Goal: Task Accomplishment & Management: Manage account settings

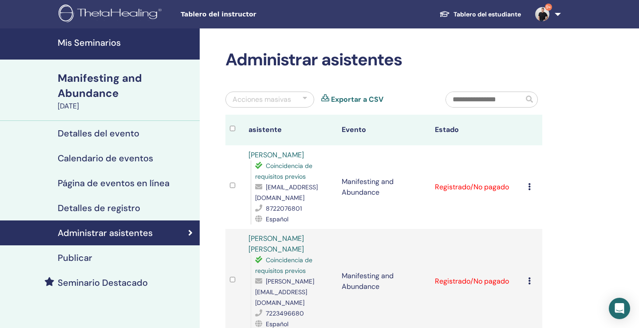
click at [101, 42] on h4 "Mis Seminarios" at bounding box center [126, 42] width 137 height 11
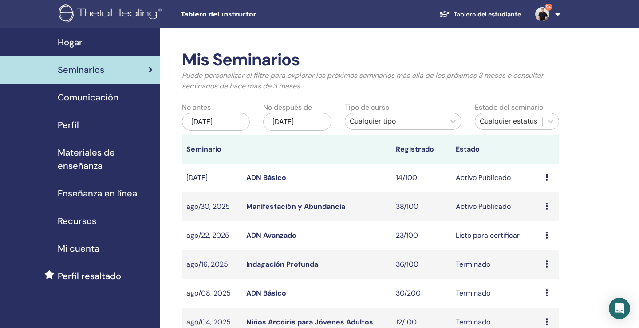
click at [283, 204] on link "Manifestación y Abundancia" at bounding box center [295, 205] width 99 height 9
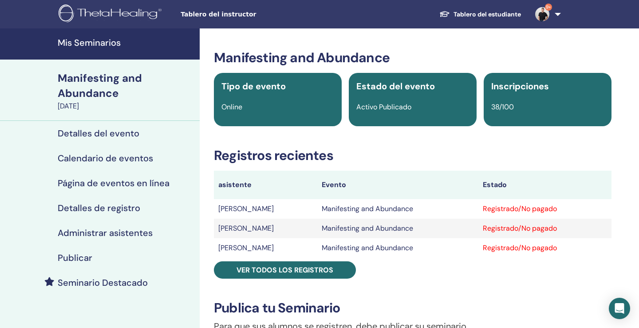
click at [128, 232] on h4 "Administrar asistentes" at bounding box center [105, 232] width 95 height 11
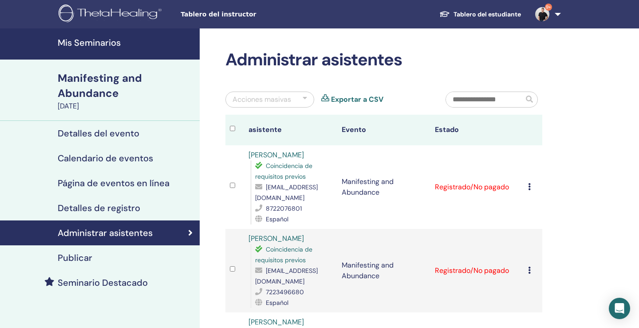
click at [304, 96] on div at bounding box center [305, 99] width 4 height 11
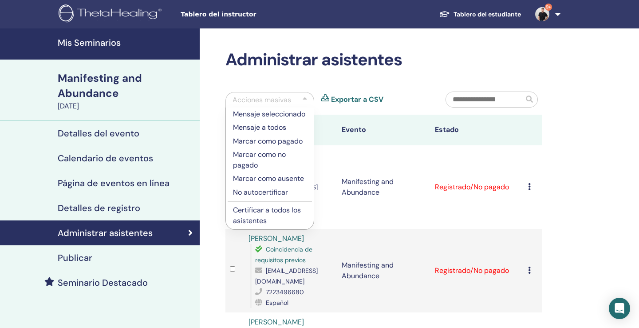
click at [304, 96] on div at bounding box center [305, 100] width 4 height 11
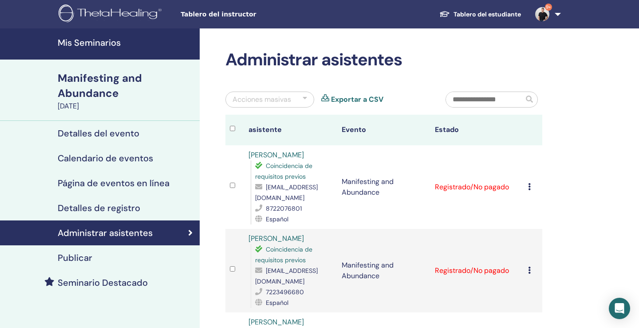
click at [307, 99] on div at bounding box center [305, 99] width 4 height 11
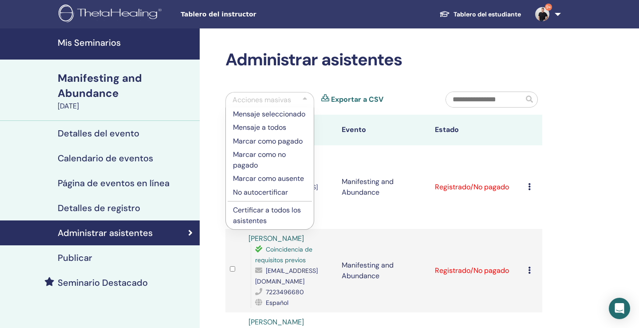
click at [269, 211] on p "Certificar a todos los asistentes" at bounding box center [270, 215] width 74 height 21
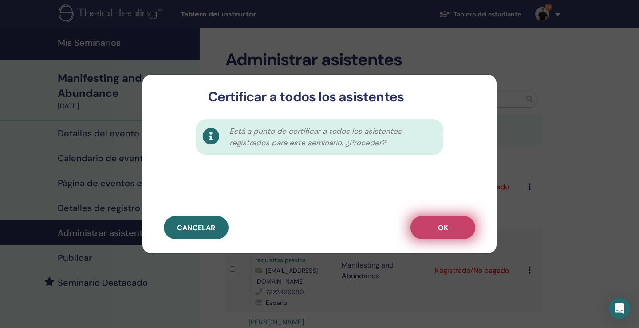
click at [438, 224] on span "OK" at bounding box center [443, 227] width 10 height 9
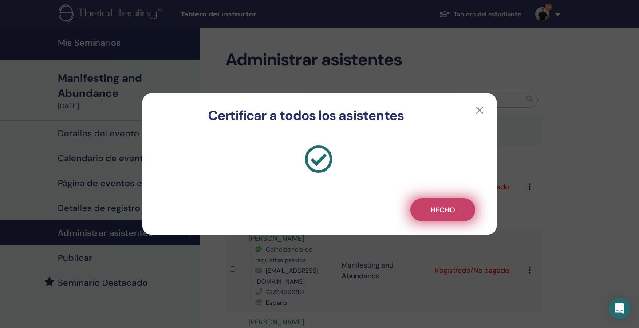
click at [434, 219] on button "Hecho" at bounding box center [443, 209] width 65 height 23
